Goal: Use online tool/utility: Utilize a website feature to perform a specific function

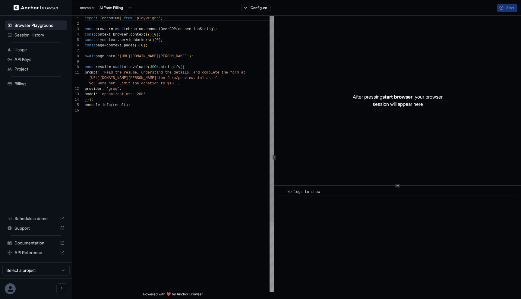
scroll to position [54, 0]
click at [126, 104] on div "import { chromium } from 'playwright' ; const browser = await chromium . connec…" at bounding box center [179, 200] width 189 height 369
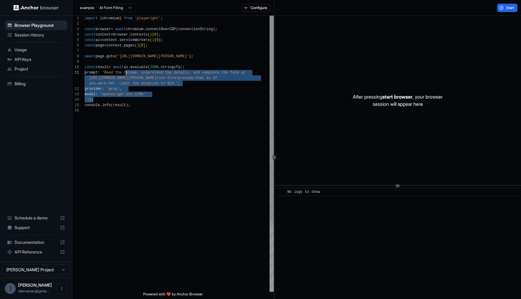
scroll to position [49, 0]
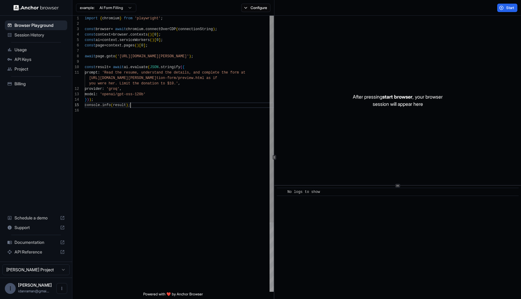
click at [171, 107] on div "import { chromium } from 'playwright' ; const browser = await chromium . connec…" at bounding box center [179, 200] width 189 height 369
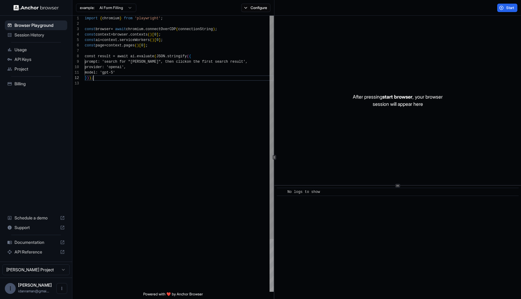
scroll to position [5, 0]
click at [507, 7] on span "Start" at bounding box center [511, 7] width 8 height 5
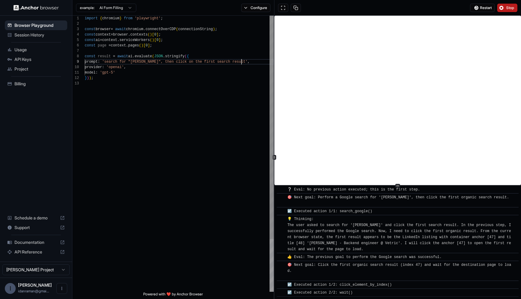
scroll to position [43, 0]
click at [242, 59] on div "import { chromium } from 'playwright' ; const browser = await chromium . connec…" at bounding box center [179, 187] width 189 height 342
click at [481, 7] on span "Restart" at bounding box center [486, 7] width 12 height 5
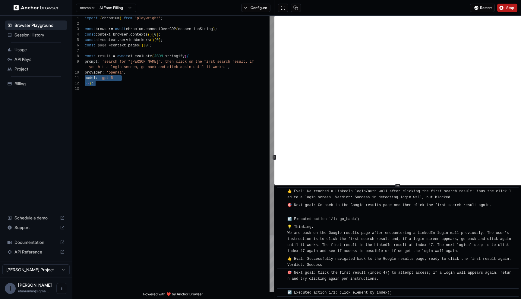
scroll to position [38, 0]
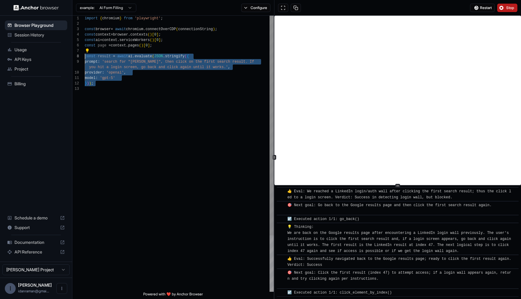
drag, startPoint x: 150, startPoint y: 97, endPoint x: 67, endPoint y: 56, distance: 93.0
click at [85, 56] on div "import { chromium } from 'playwright' ; const browser = await chromium . connec…" at bounding box center [179, 189] width 189 height 347
type textarea "**********"
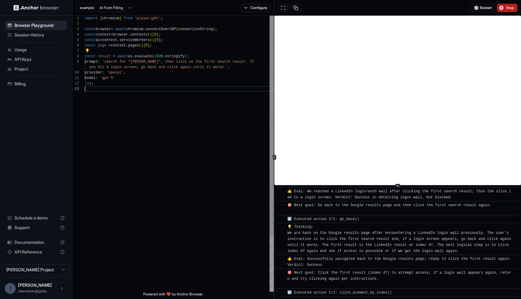
scroll to position [16, 0]
click at [180, 150] on div "import { chromium } from 'playwright' ; const browser = await chromium . connec…" at bounding box center [179, 189] width 189 height 347
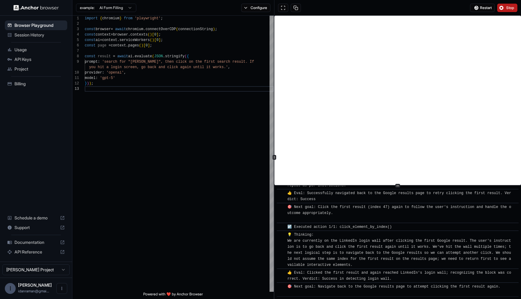
scroll to position [588, 0]
